Goal: Share content: Share content

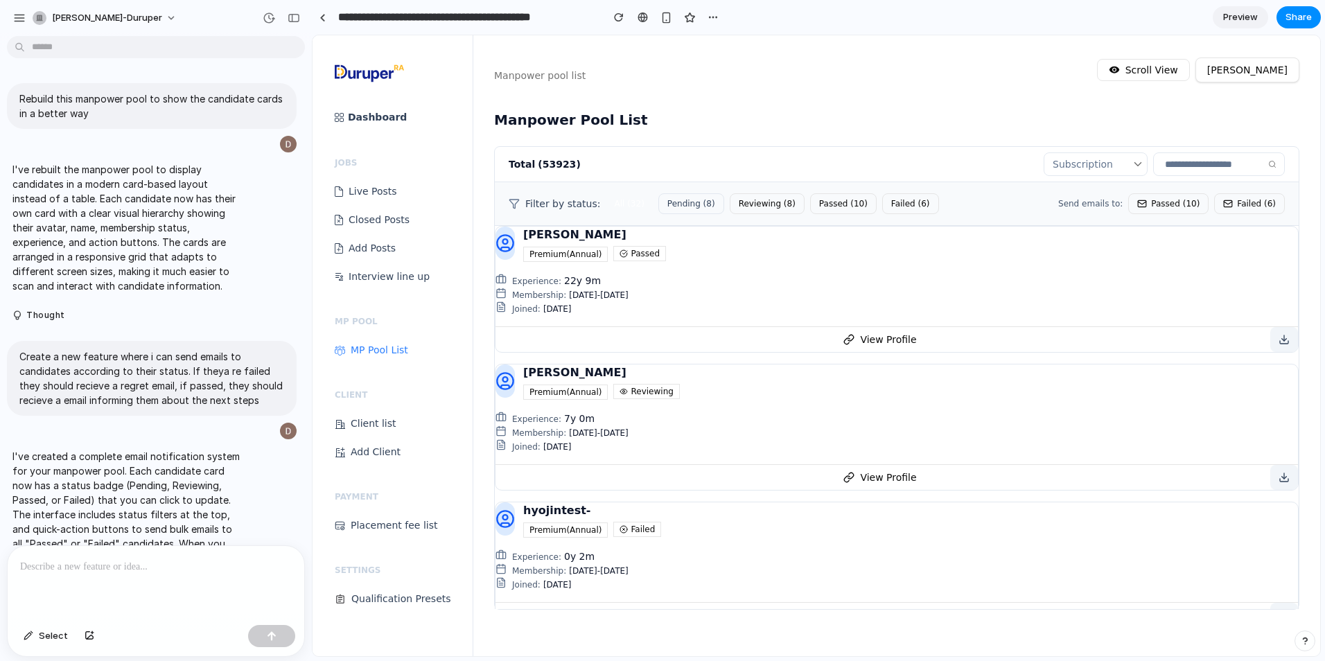
scroll to position [292, 0]
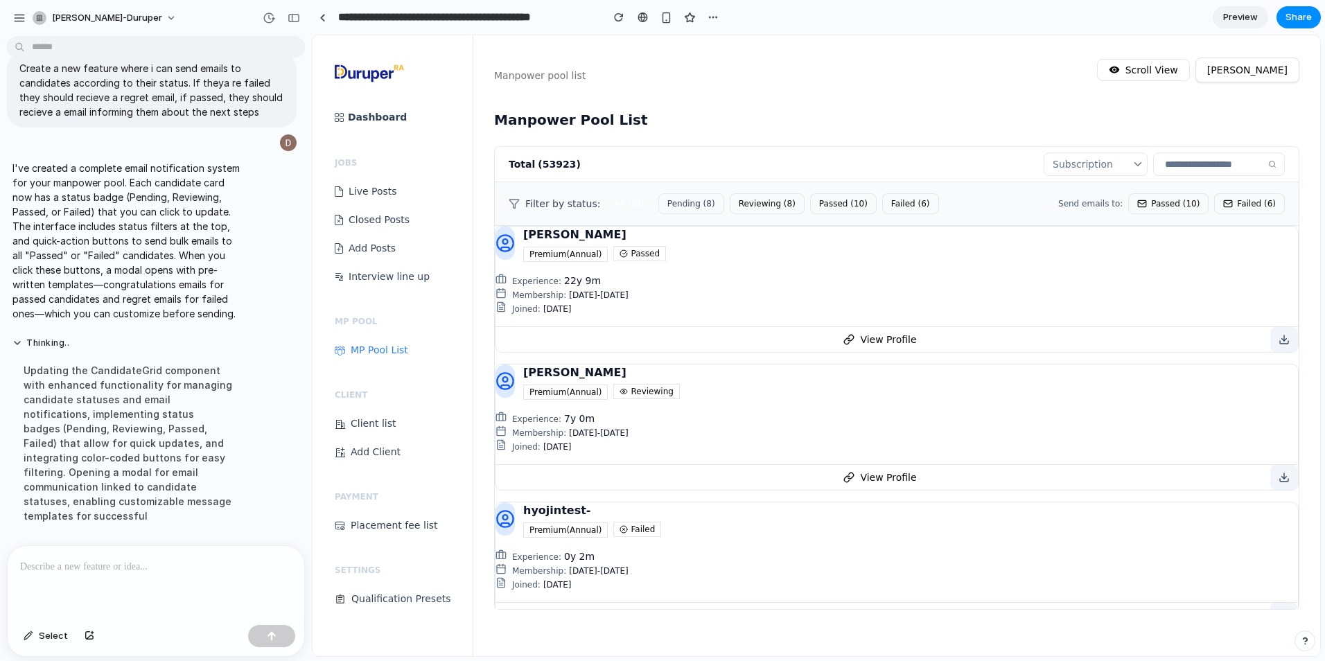
click at [1058, 206] on button "Passed ( 10 )" at bounding box center [1168, 203] width 80 height 21
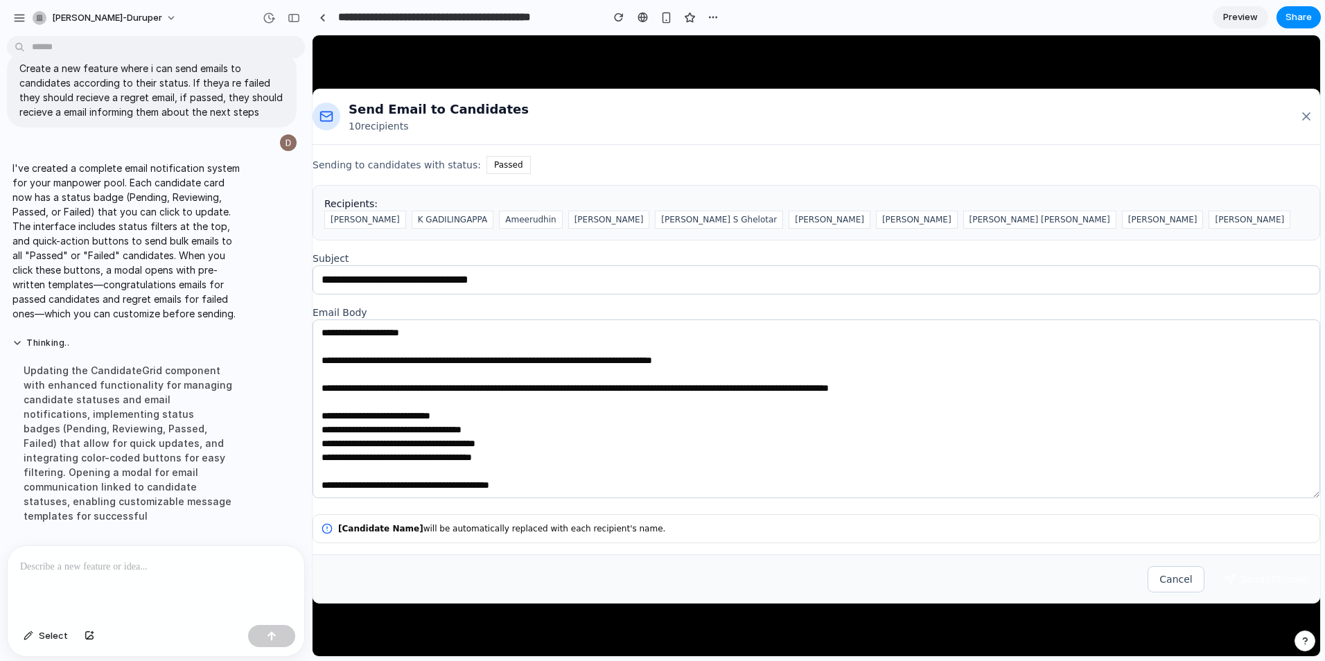
drag, startPoint x: 774, startPoint y: 47, endPoint x: 1041, endPoint y: 49, distance: 267.4
click at [774, 47] on div at bounding box center [815, 345] width 1007 height 621
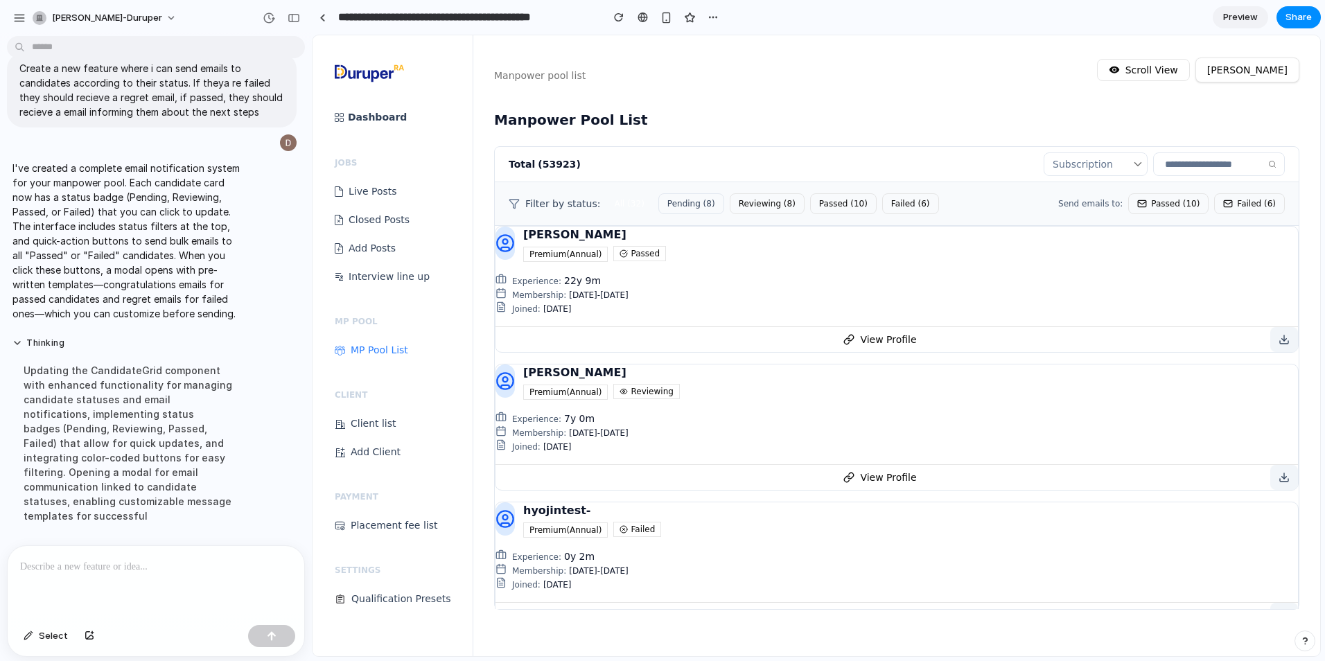
click at [1058, 208] on button "Passed ( 10 )" at bounding box center [1168, 203] width 80 height 21
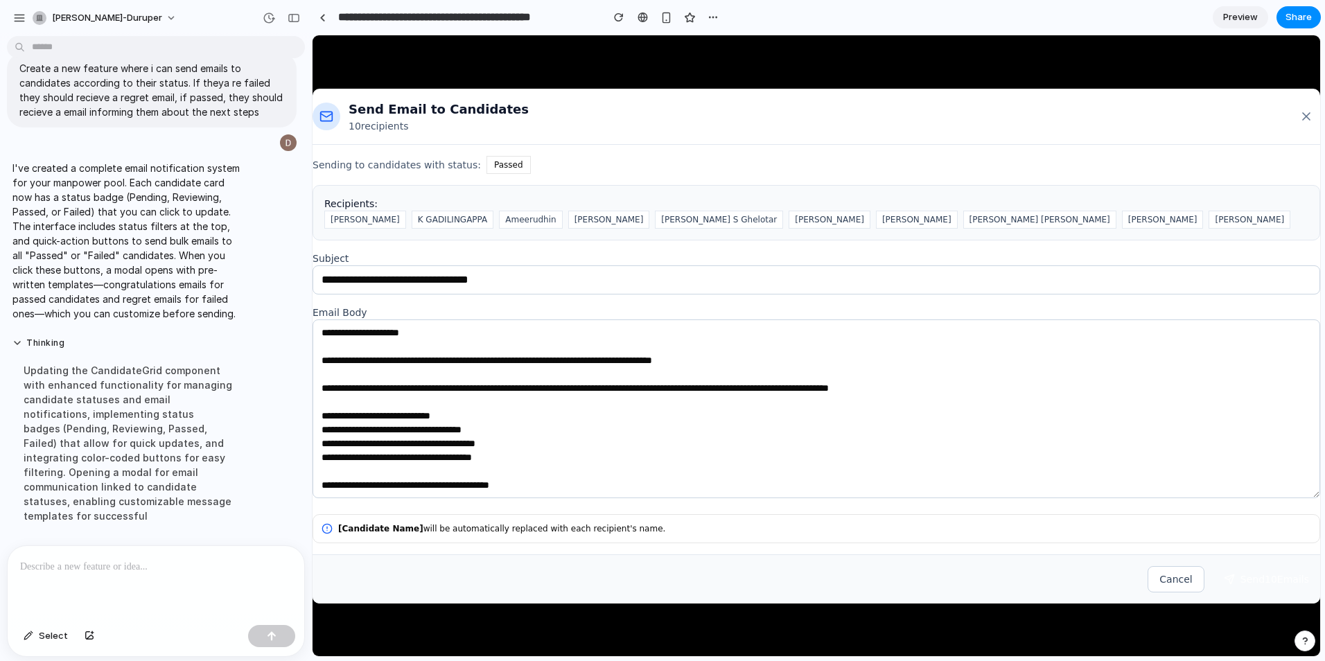
click at [1058, 115] on button at bounding box center [1306, 116] width 28 height 25
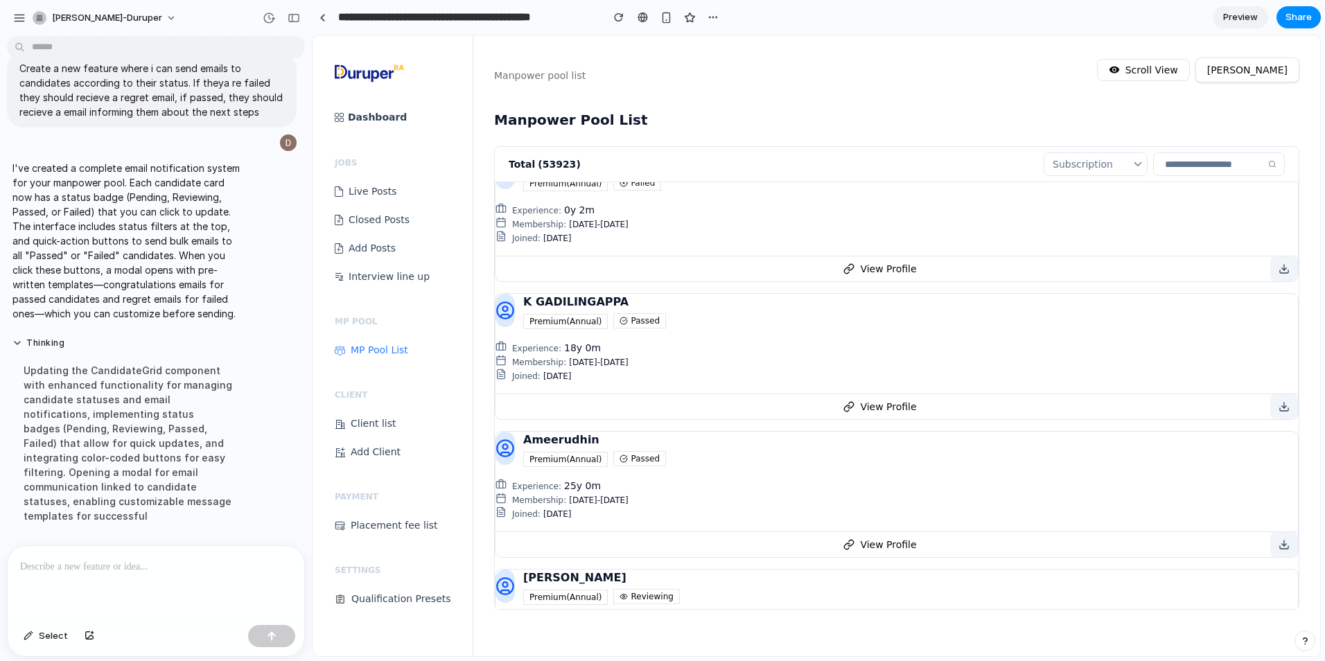
scroll to position [0, 0]
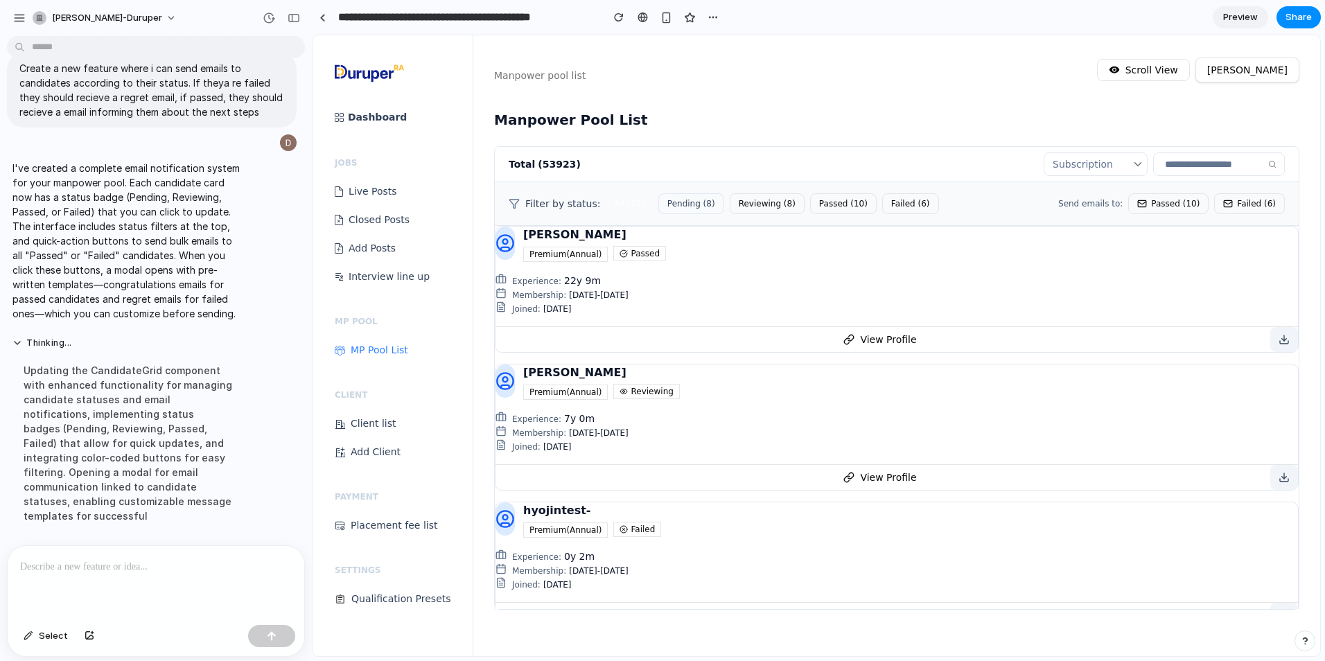
drag, startPoint x: 361, startPoint y: 230, endPoint x: 491, endPoint y: 39, distance: 230.4
click at [361, 230] on ul "Live Posts Closed Posts Add Posts Interview line up" at bounding box center [404, 234] width 138 height 97
click at [690, 206] on button "Pending ( 8 )" at bounding box center [691, 203] width 66 height 21
click at [747, 198] on button "Reviewing ( 8 )" at bounding box center [767, 203] width 75 height 21
click at [810, 206] on button "Passed ( 10 )" at bounding box center [843, 203] width 67 height 21
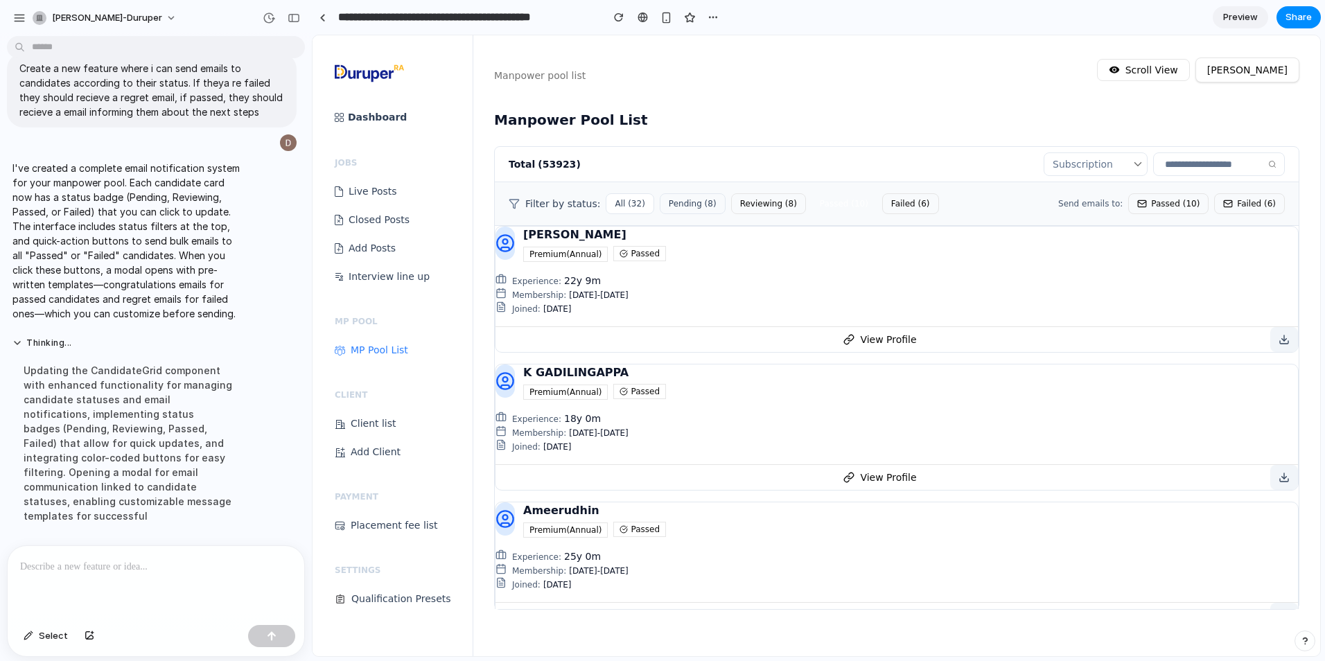
click at [892, 196] on button "Failed ( 6 )" at bounding box center [910, 203] width 57 height 21
click at [1058, 207] on button "Passed ( 10 )" at bounding box center [1168, 203] width 80 height 21
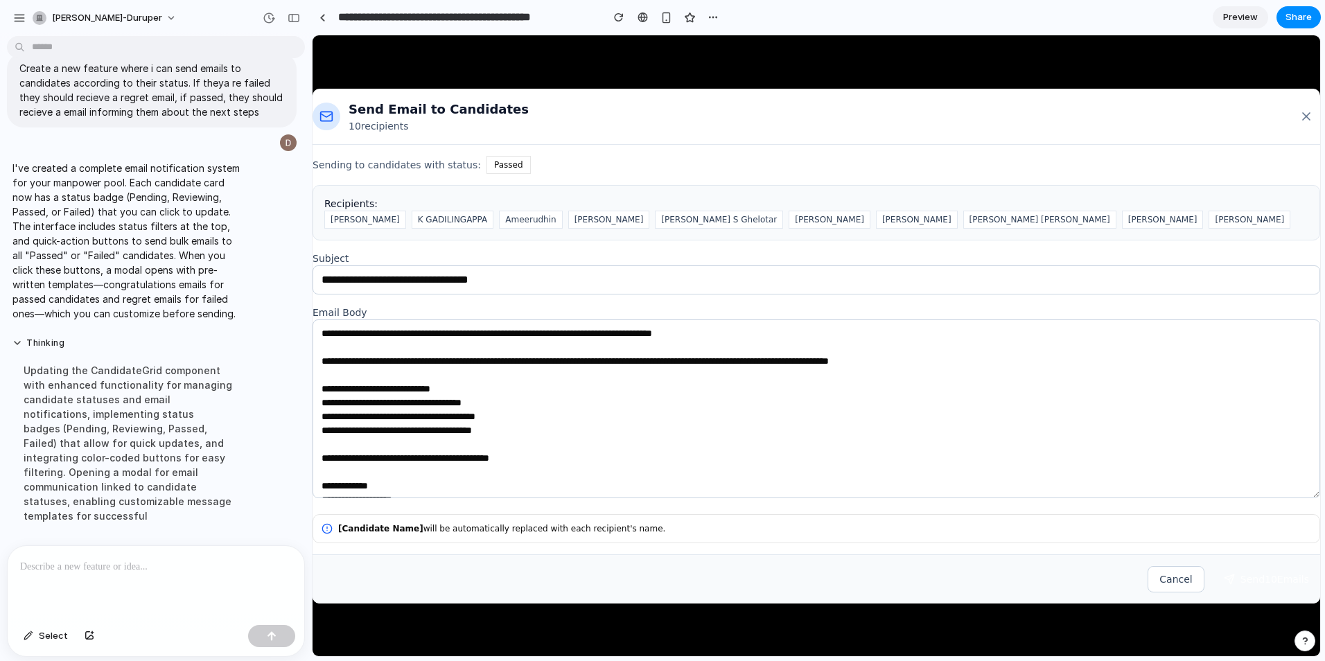
scroll to position [42, 0]
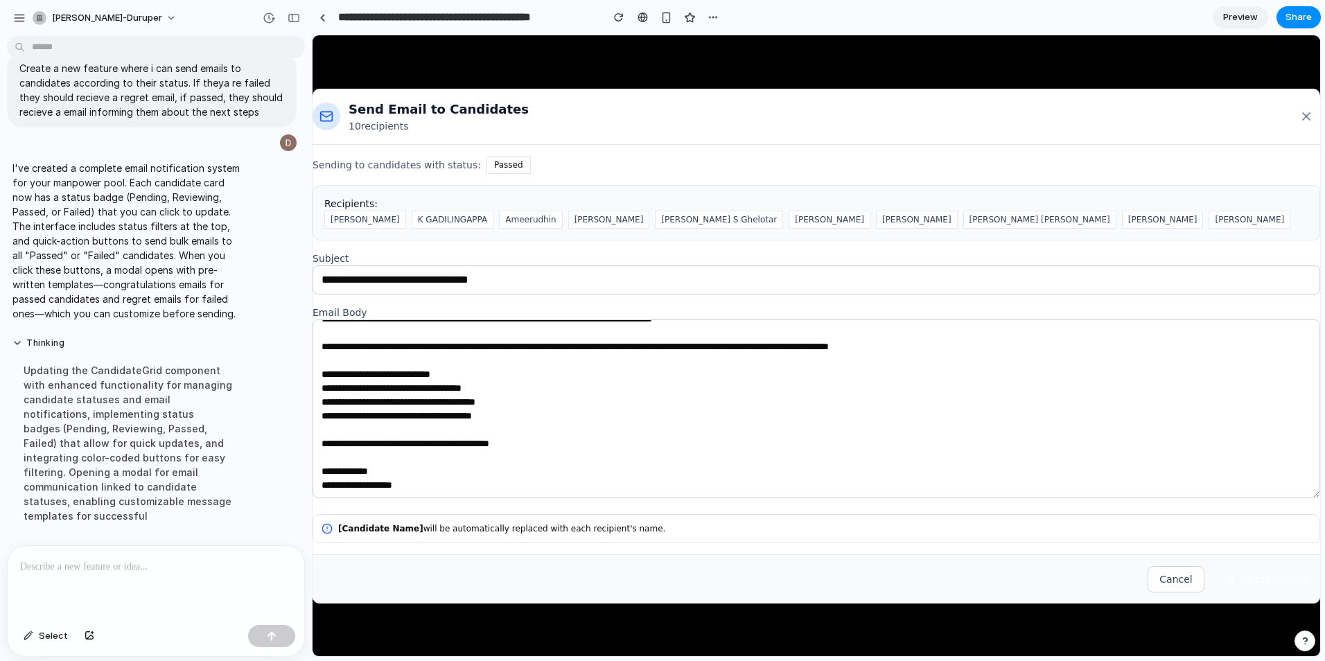
click at [1058, 118] on icon at bounding box center [1306, 116] width 7 height 7
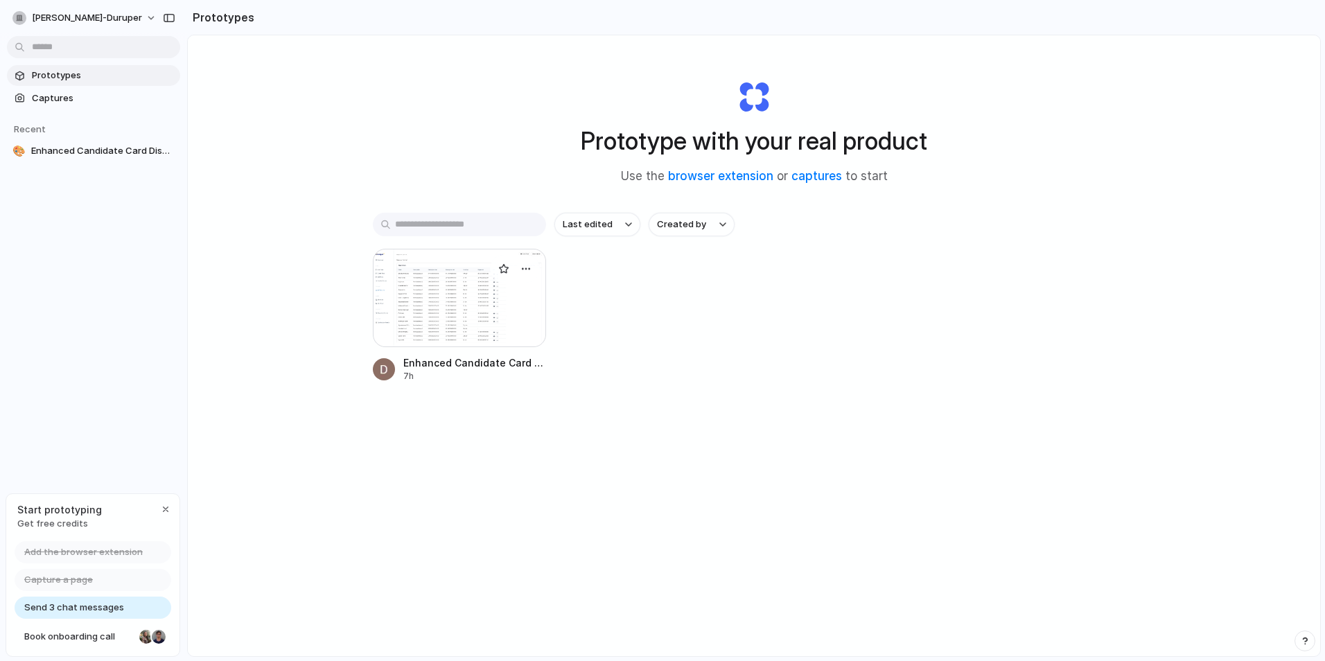
click at [441, 311] on div at bounding box center [459, 298] width 173 height 98
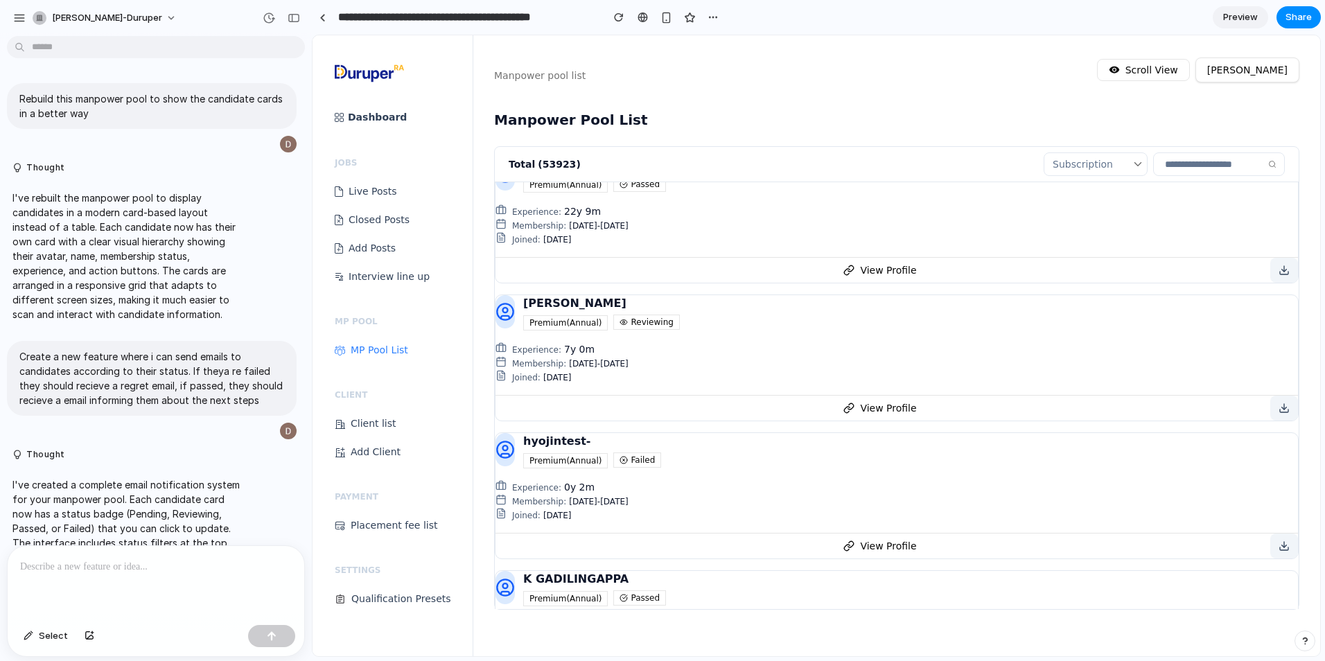
click at [1058, 57] on nav "Manpower pool list Scroll View Dhruv Kamath" at bounding box center [896, 58] width 847 height 47
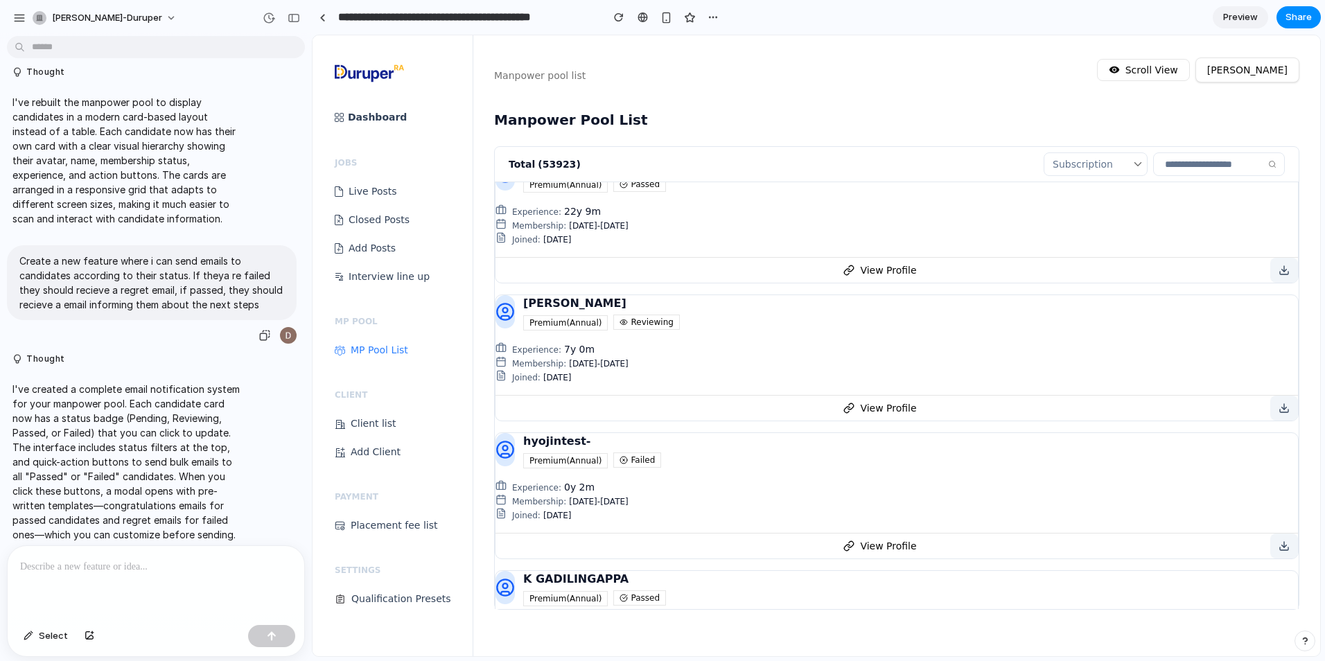
scroll to position [126, 0]
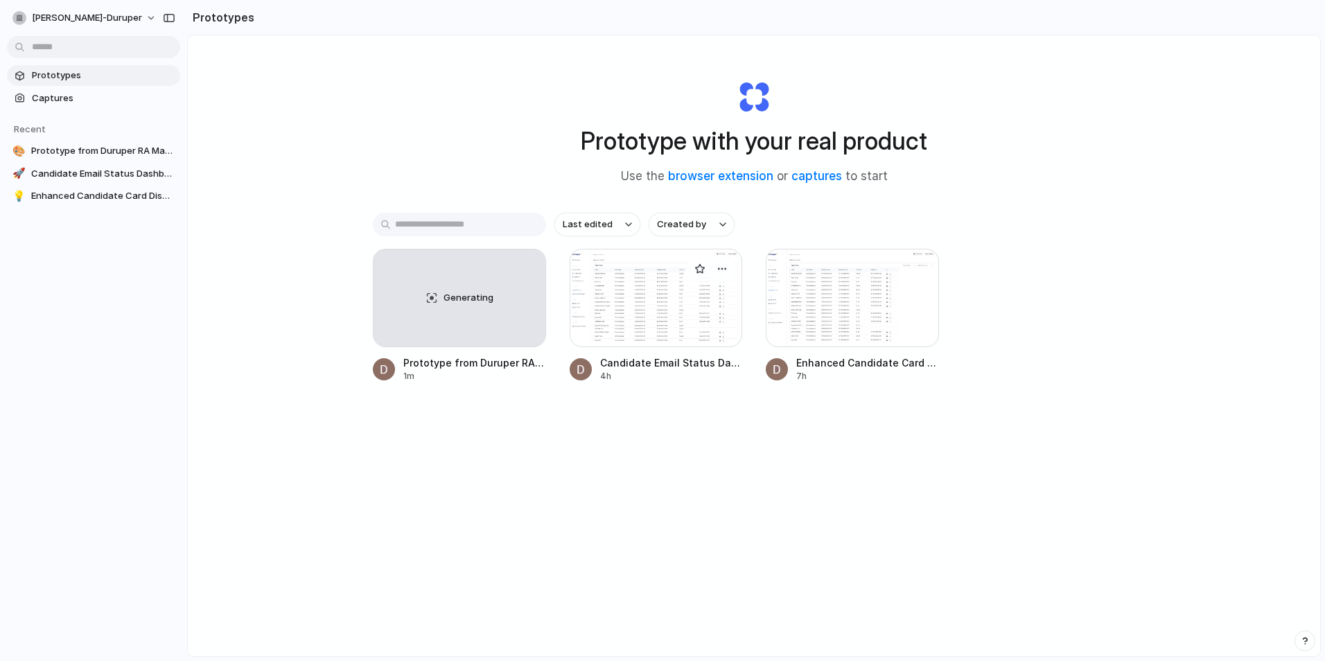
click at [676, 333] on div at bounding box center [656, 298] width 173 height 98
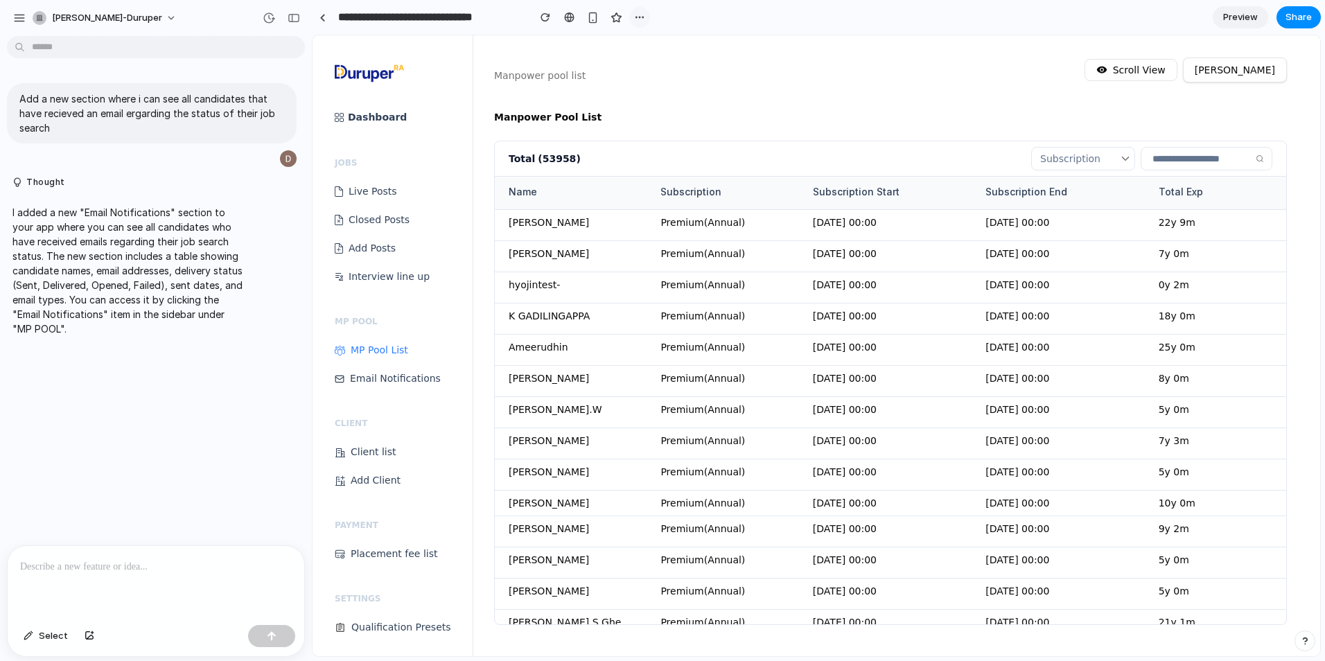
click at [644, 17] on div "button" at bounding box center [639, 17] width 11 height 11
click at [1289, 19] on div "Duplicate Delete" at bounding box center [662, 330] width 1325 height 661
click at [1289, 19] on span "Share" at bounding box center [1298, 17] width 26 height 14
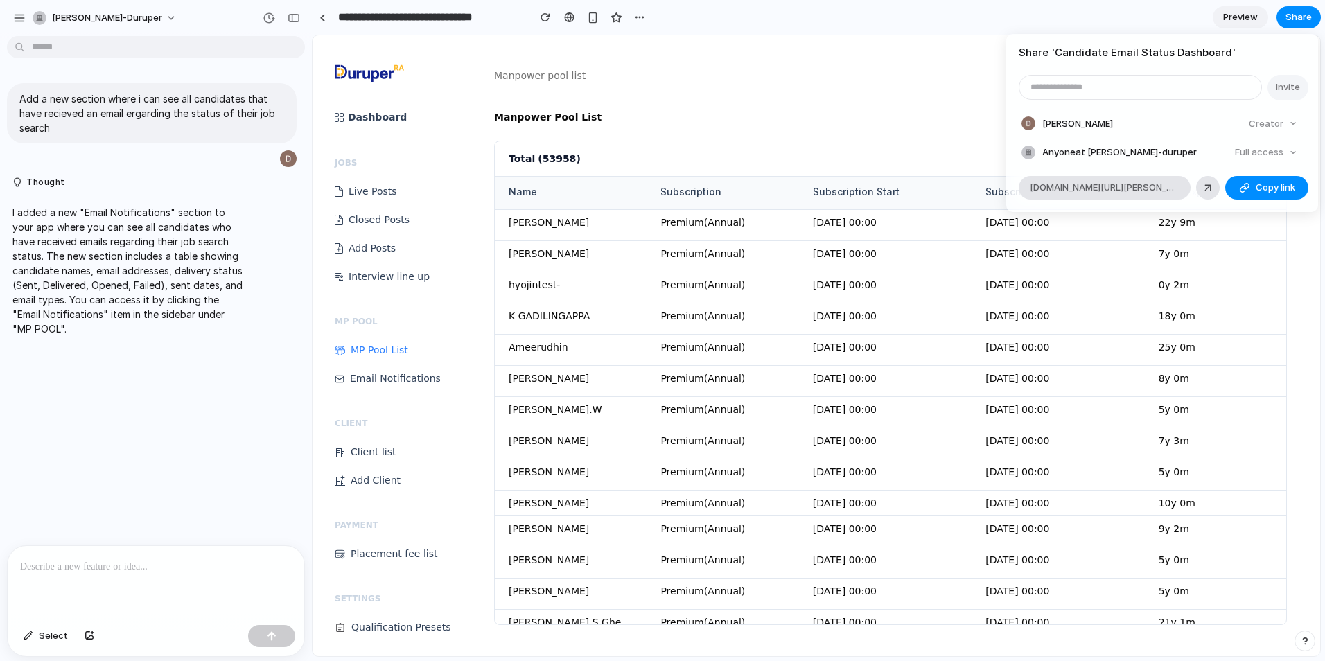
click at [790, 130] on div "Share ' Candidate Email Status Dashboard ' Invite Dhruv Duruper Creator Anyone …" at bounding box center [662, 330] width 1325 height 661
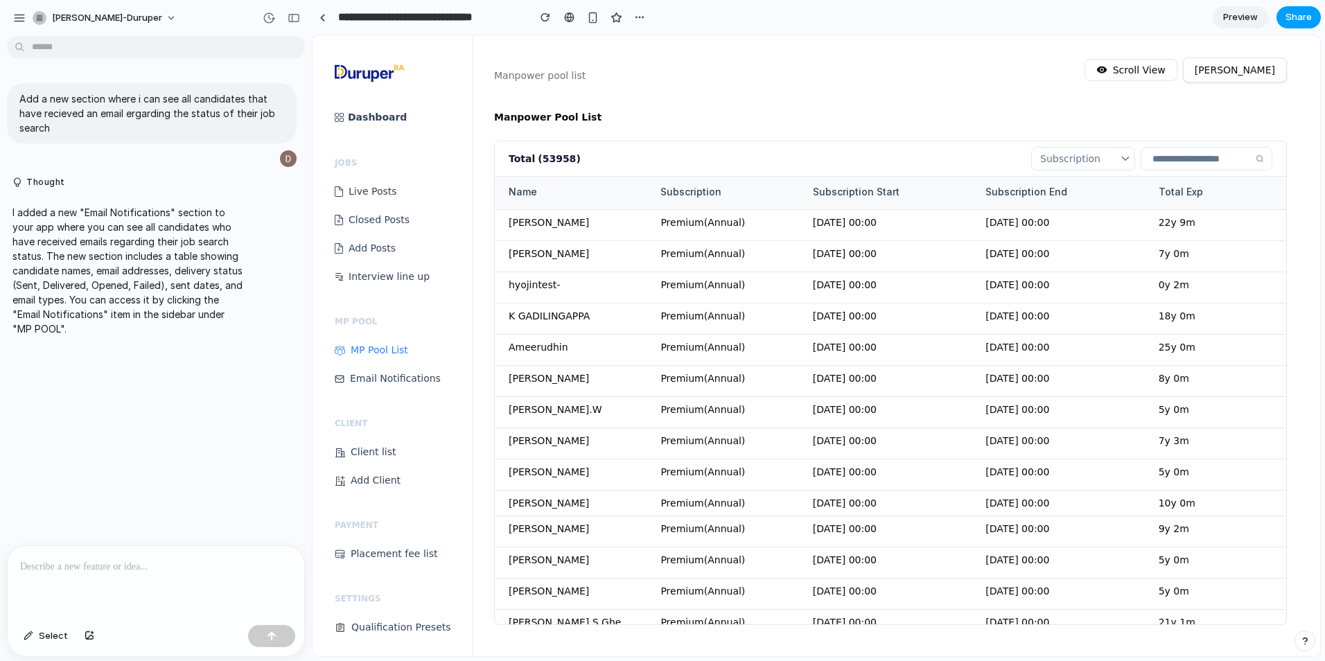
click at [1282, 23] on button "Share" at bounding box center [1298, 17] width 44 height 22
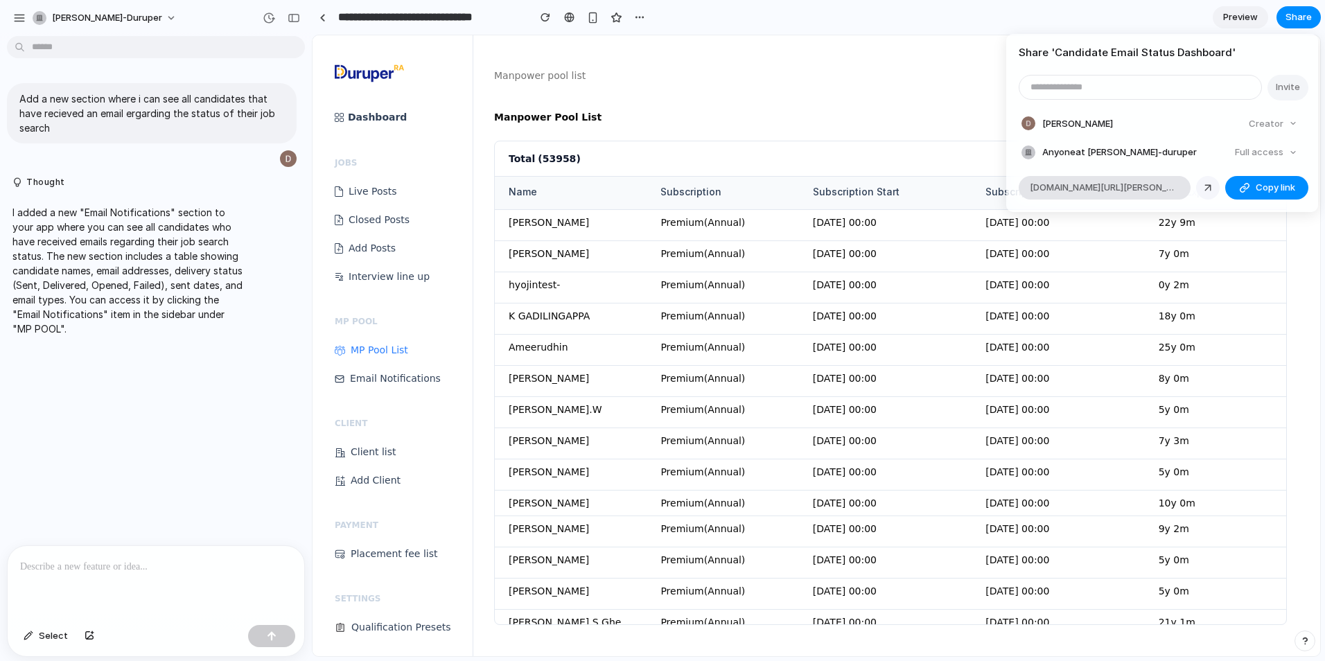
click at [1200, 185] on link at bounding box center [1208, 188] width 24 height 24
